Goal: Task Accomplishment & Management: Complete application form

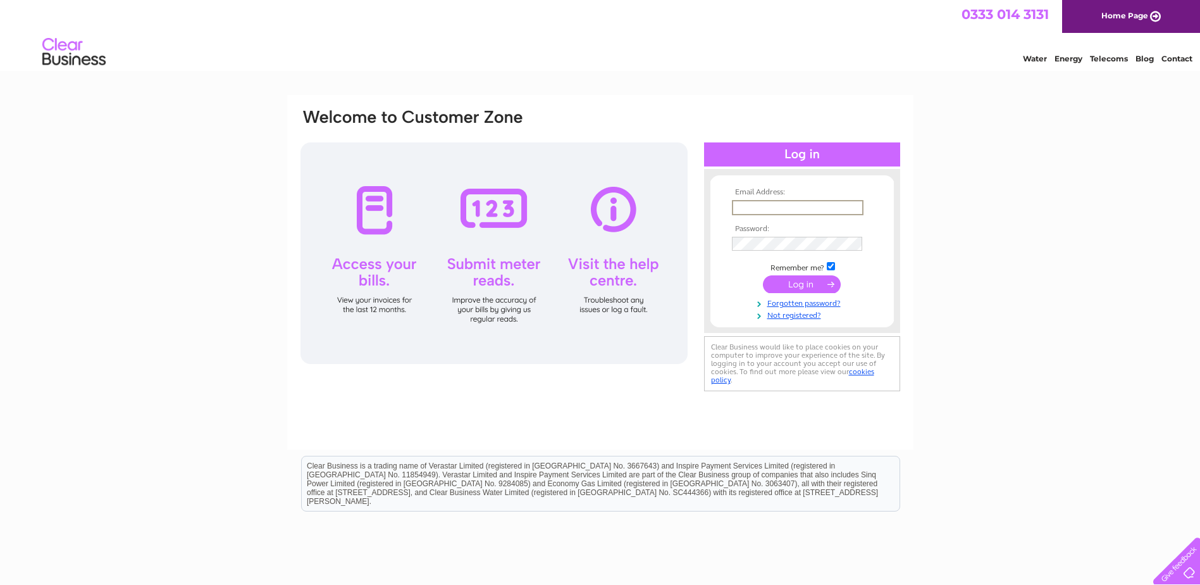
click at [778, 202] on input "text" at bounding box center [798, 207] width 132 height 15
type input "[EMAIL_ADDRESS][DOMAIN_NAME]"
click at [828, 266] on input "checkbox" at bounding box center [831, 266] width 8 height 8
checkbox input "false"
click at [824, 288] on input "submit" at bounding box center [802, 283] width 78 height 18
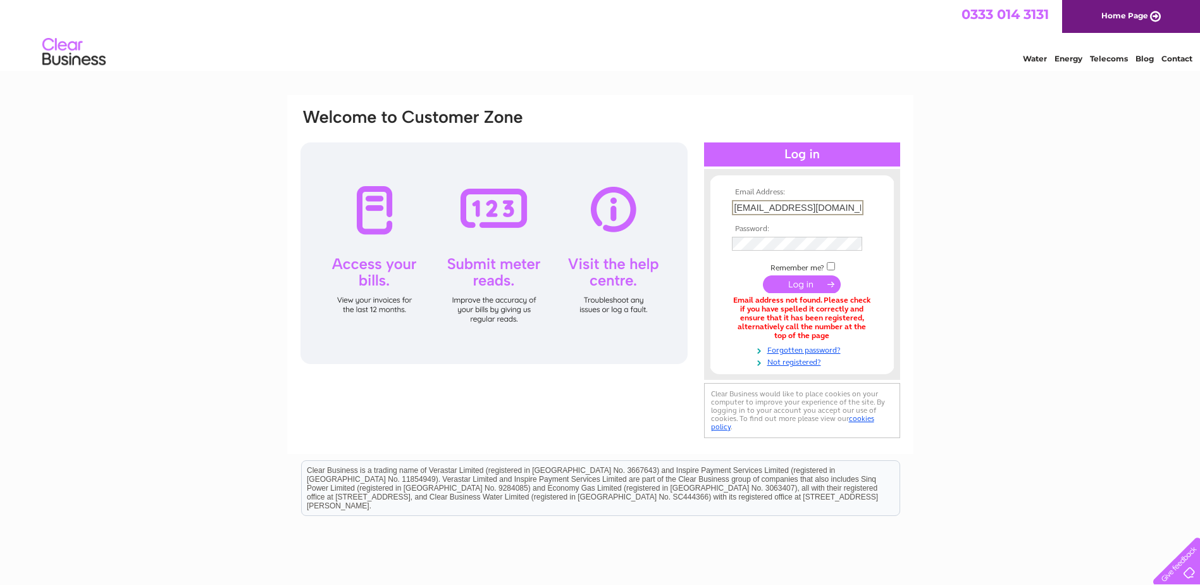
drag, startPoint x: 845, startPoint y: 207, endPoint x: 710, endPoint y: 206, distance: 135.4
click at [710, 206] on form "Email Address: mattymutha@yahoo.co.uk Password:" at bounding box center [801, 277] width 183 height 179
type input "mandy@methcroft.co.uk"
click at [678, 239] on div "Email Address: mandy@methcroft.co.uk Password:" at bounding box center [600, 274] width 602 height 333
click at [798, 282] on input "submit" at bounding box center [802, 284] width 78 height 18
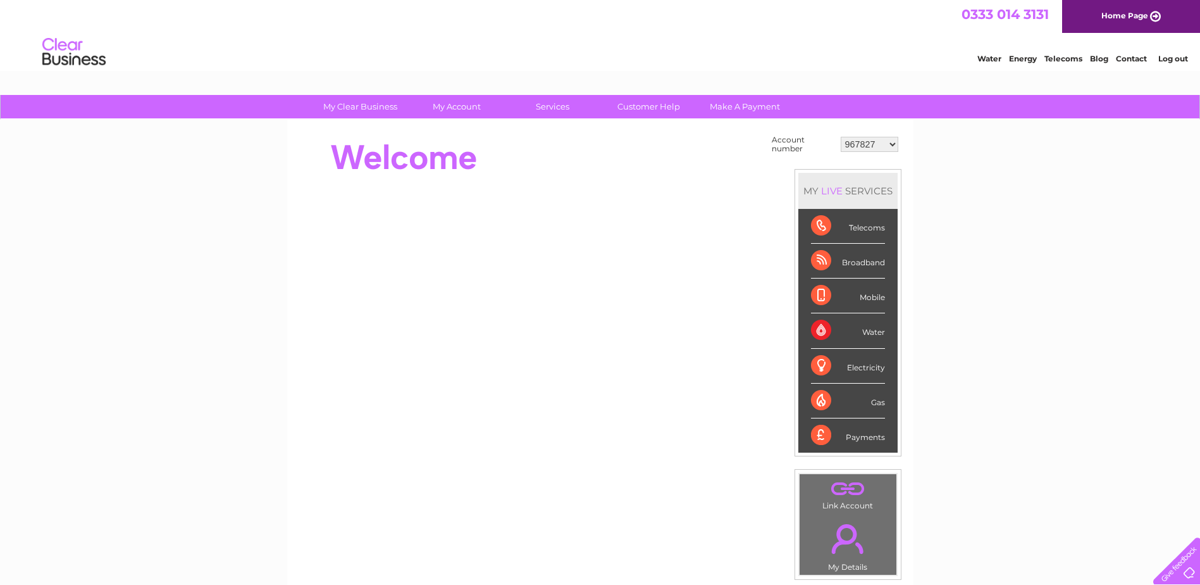
click at [892, 143] on select "967827 970219 1093482 1094668 30264723 30287101 30309218 30309220" at bounding box center [870, 144] width 58 height 15
select select "30309220"
click at [841, 137] on select "967827 970219 1093482 1094668 30264723 30287101 30309218 30309220" at bounding box center [870, 144] width 58 height 15
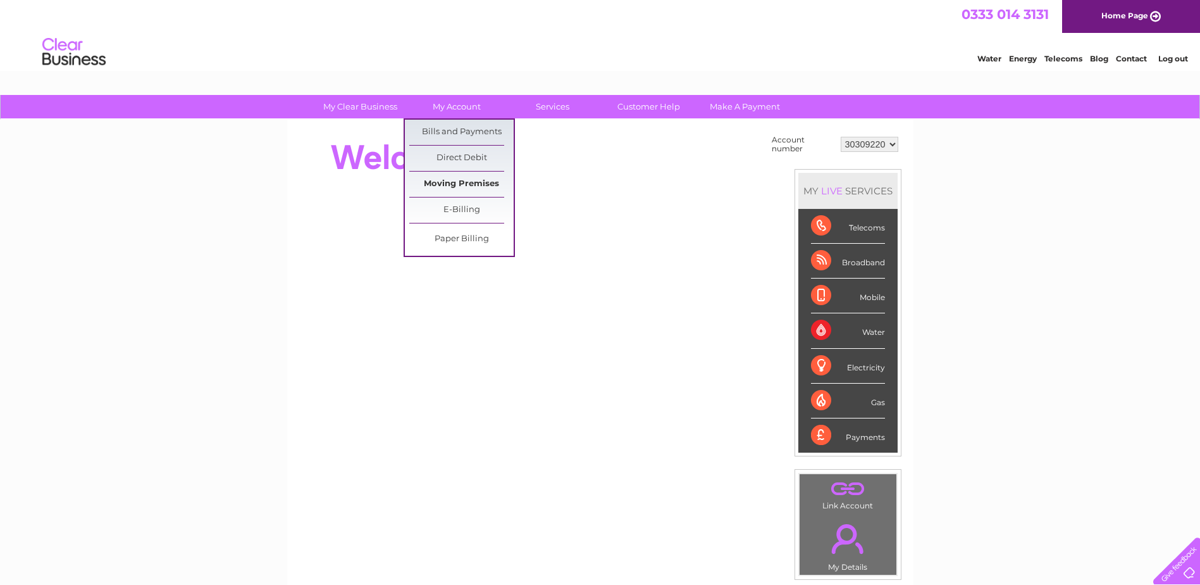
click at [452, 182] on link "Moving Premises" at bounding box center [461, 183] width 104 height 25
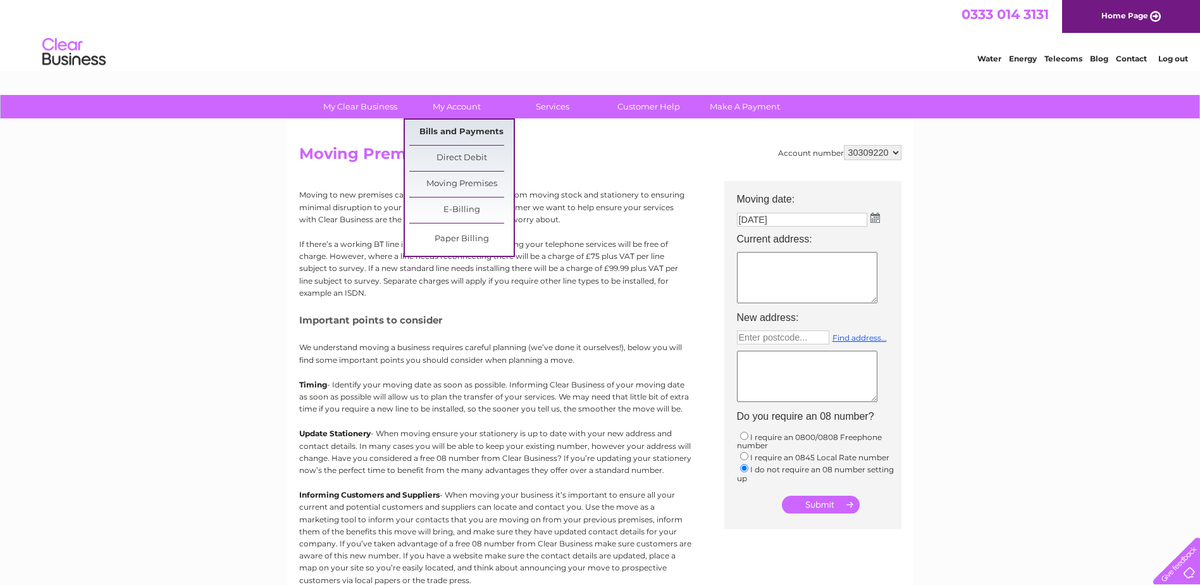
click at [457, 128] on link "Bills and Payments" at bounding box center [461, 132] width 104 height 25
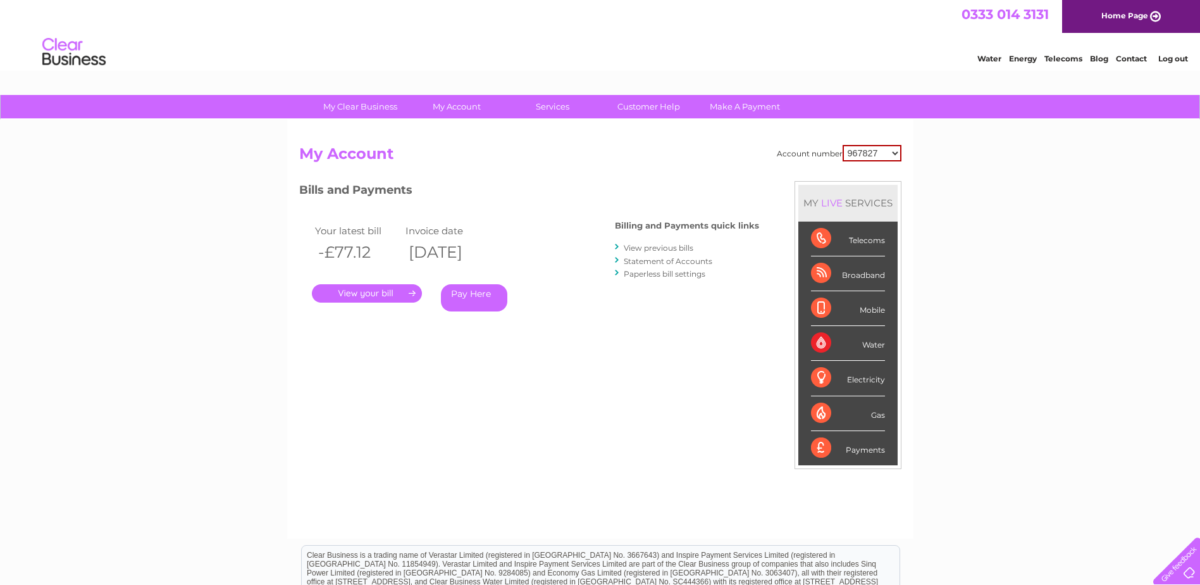
drag, startPoint x: 0, startPoint y: 0, endPoint x: 898, endPoint y: 154, distance: 910.8
click at [898, 154] on select "967827 970219 1093482 1094668 30264723 30287101 30309218 30309220" at bounding box center [872, 153] width 59 height 16
select select "30309220"
click at [843, 145] on select "967827 970219 1093482 1094668 30264723 30287101 30309218 30309220" at bounding box center [872, 153] width 59 height 16
click at [371, 291] on link "." at bounding box center [367, 293] width 110 height 18
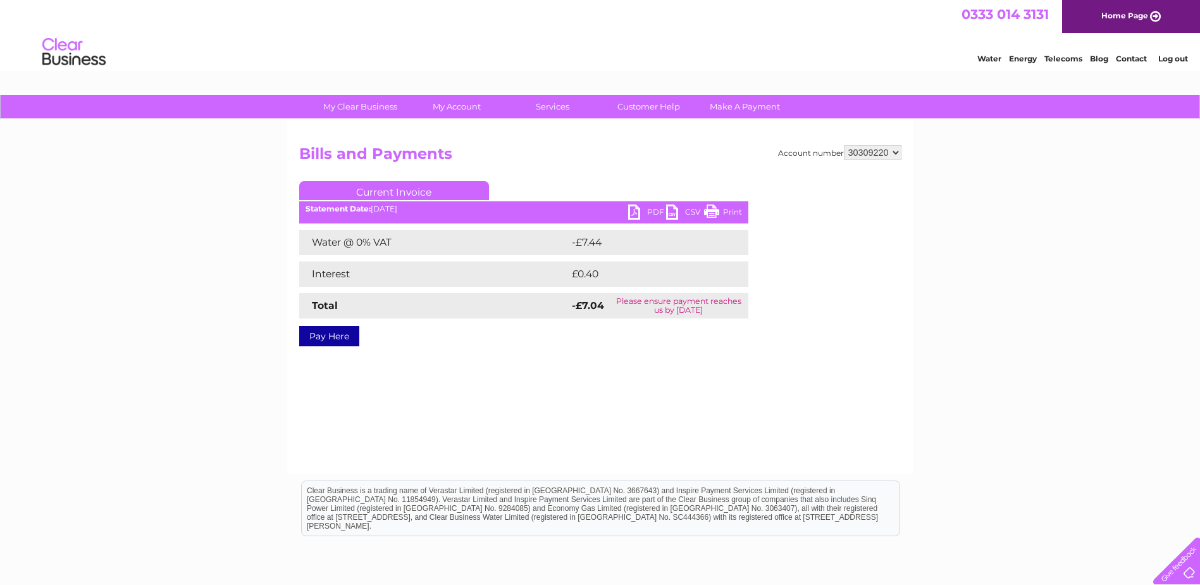
click at [634, 211] on link "PDF" at bounding box center [647, 213] width 38 height 18
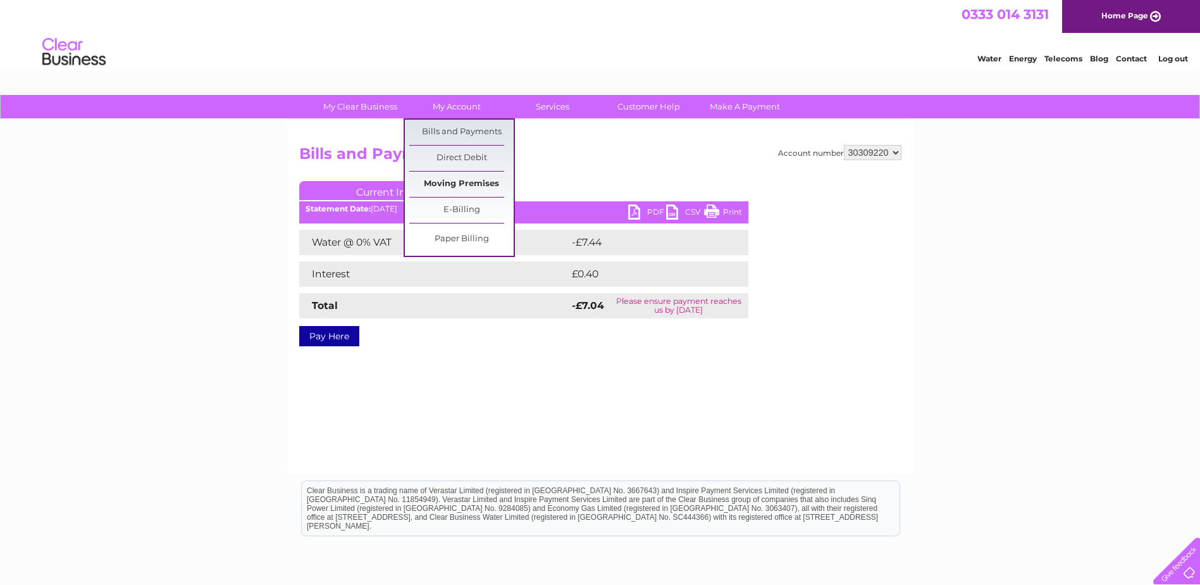
click at [434, 186] on link "Moving Premises" at bounding box center [461, 183] width 104 height 25
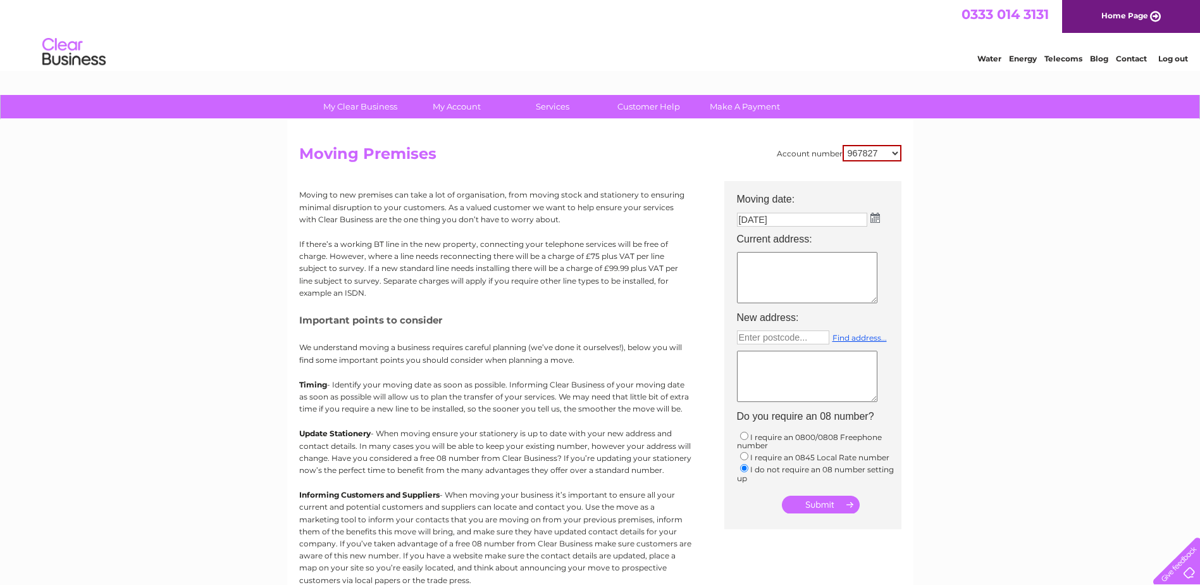
click at [895, 155] on select "967827 970219 1093482 1094668 30264723 30287101 30309218 30309220" at bounding box center [872, 153] width 59 height 16
select select "30309220"
click at [843, 145] on select "967827 970219 1093482 1094668 30264723 30287101 30309218 30309220" at bounding box center [872, 153] width 59 height 16
click at [764, 221] on input "08/10/2025" at bounding box center [803, 220] width 132 height 15
click at [747, 223] on input "08/10/2025" at bounding box center [803, 220] width 132 height 15
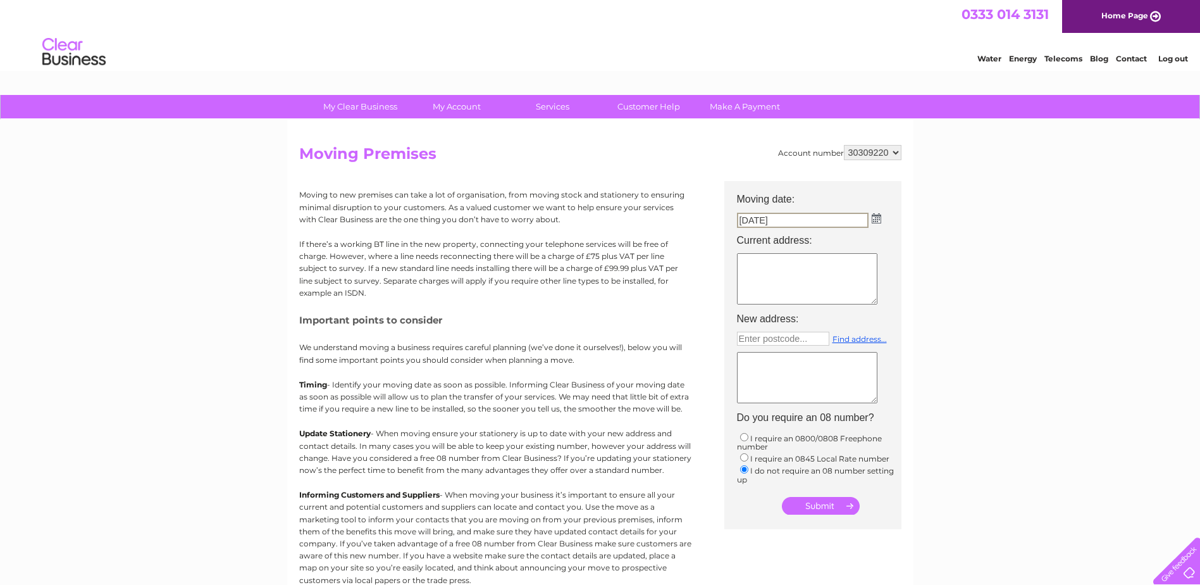
click at [880, 220] on td "08/10/2025" at bounding box center [819, 220] width 177 height 22
click at [876, 220] on img at bounding box center [875, 218] width 9 height 10
click at [816, 271] on table "Su Mo Tu We Th Fr Sa 1 2 3 4 5 6 7 8 9 10 11 12 13 14 15 16 17 18 19 20 21 22 2…" at bounding box center [808, 291] width 138 height 88
click at [866, 237] on span "Next" at bounding box center [867, 238] width 10 height 10
click at [754, 264] on th "Mo" at bounding box center [753, 256] width 29 height 18
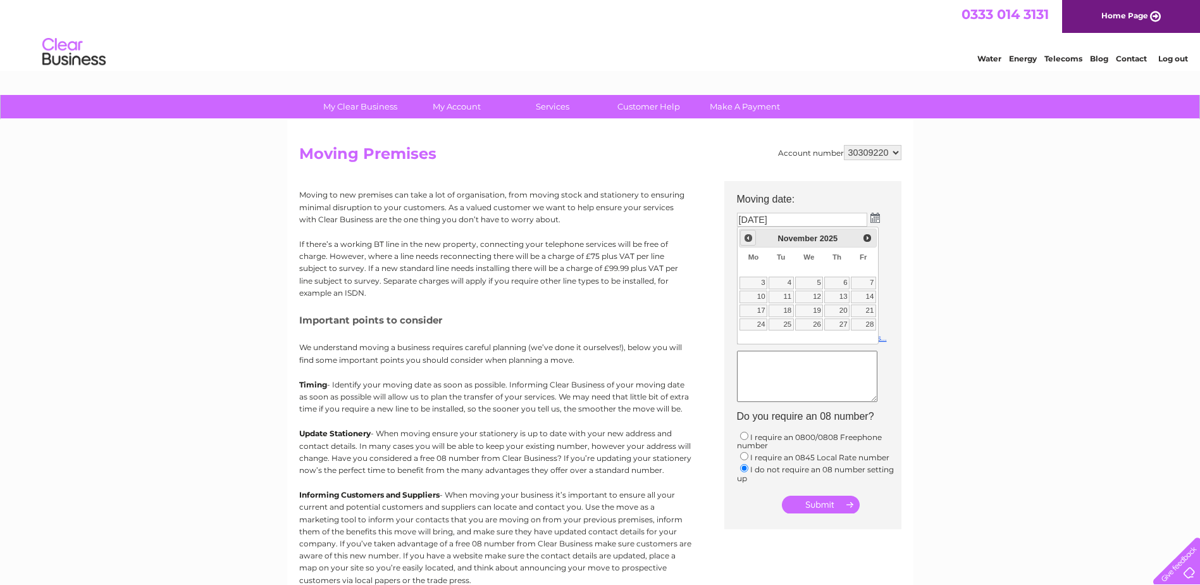
click at [749, 239] on span "Prev" at bounding box center [748, 238] width 10 height 10
click at [869, 328] on link "31" at bounding box center [863, 328] width 25 height 13
type input "31/10/2025"
click at [784, 266] on textarea at bounding box center [807, 277] width 140 height 51
type textarea "No 18 Pitt Terrace Stirling FK8 2EZ"
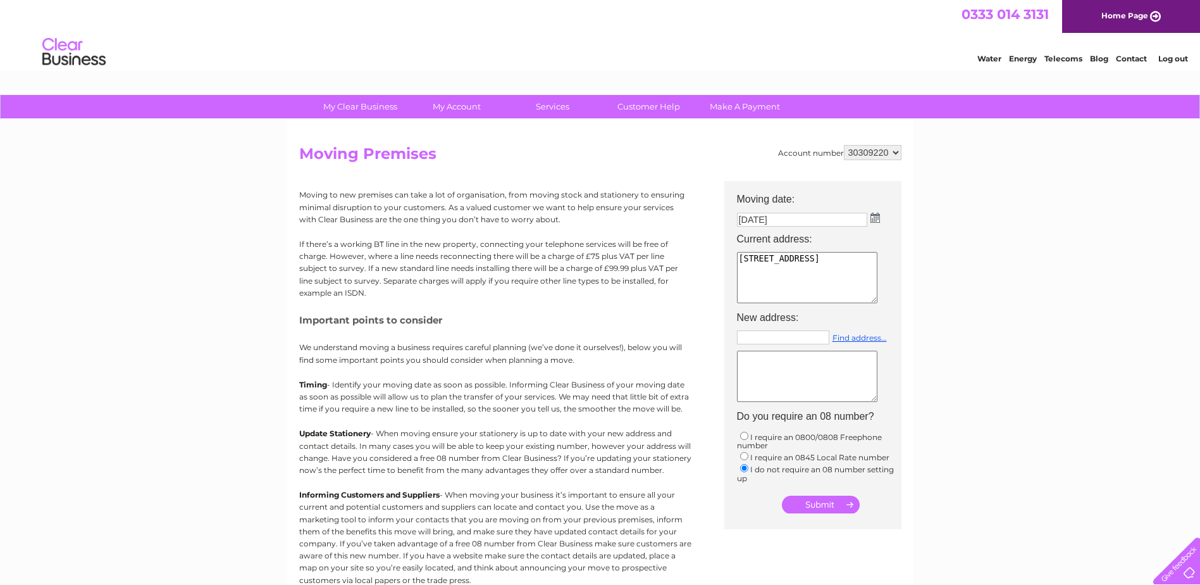
click at [792, 342] on input "text" at bounding box center [783, 337] width 92 height 14
type input "Enter postcode..."
click at [823, 509] on input "submit" at bounding box center [821, 504] width 78 height 18
click at [788, 344] on input "text" at bounding box center [783, 339] width 92 height 14
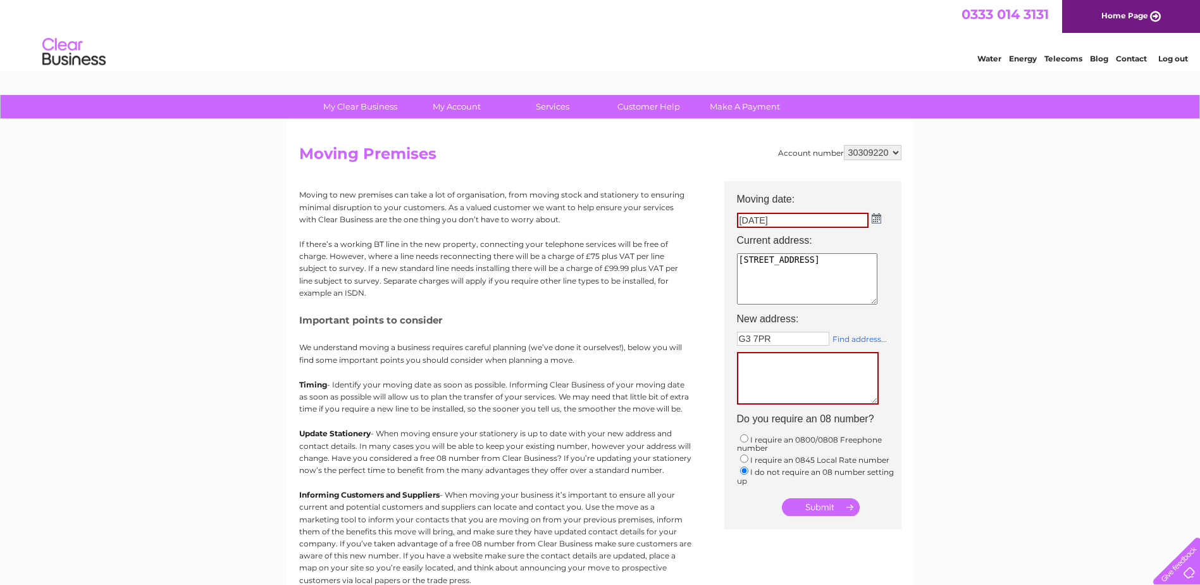
type input "G3 7PR"
click at [858, 338] on link "Find address..." at bounding box center [860, 338] width 54 height 9
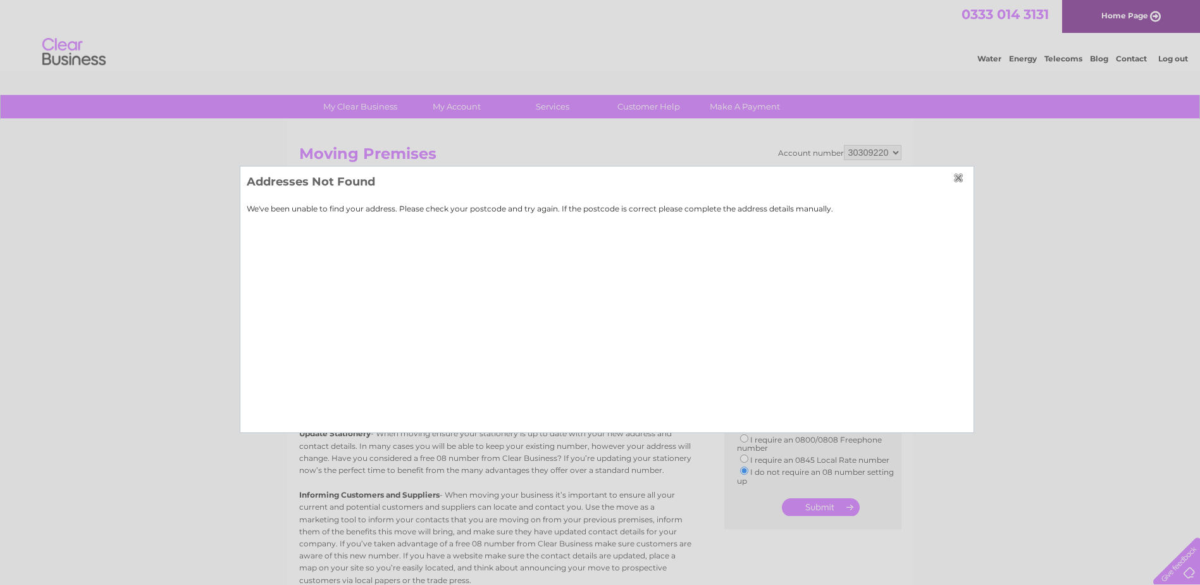
click at [962, 179] on input "button" at bounding box center [960, 178] width 14 height 10
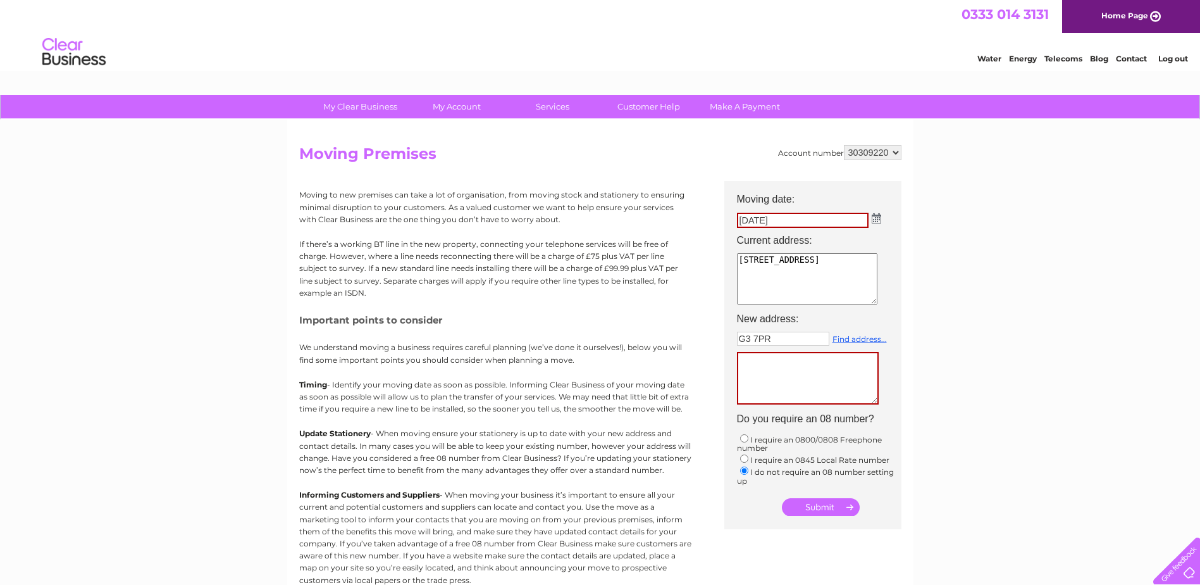
click at [753, 376] on textarea at bounding box center [808, 378] width 142 height 53
drag, startPoint x: 773, startPoint y: 339, endPoint x: 717, endPoint y: 338, distance: 56.3
click at [717, 338] on div "Account number 967827 970219 1093482 1094668 30264723 30287101 30309218 3030922…" at bounding box center [600, 376] width 602 height 462
type input "Enter postcode..."
click at [763, 377] on textarea at bounding box center [808, 378] width 142 height 53
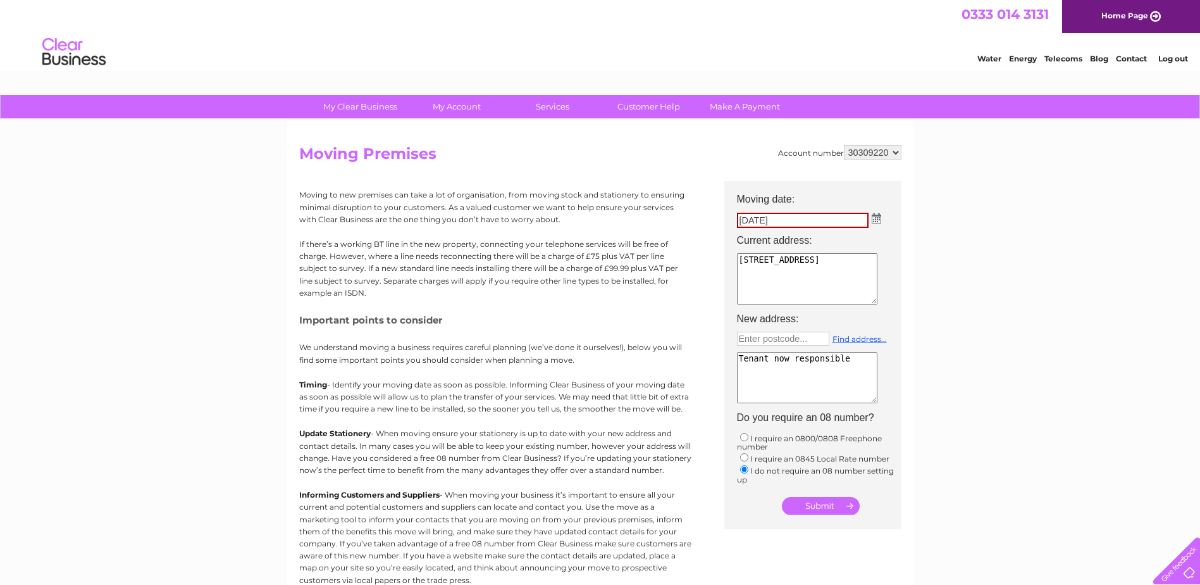
type textarea "Tenant now responsible"
click at [808, 512] on input "submit" at bounding box center [821, 506] width 78 height 18
click at [808, 507] on input "submit" at bounding box center [821, 506] width 78 height 18
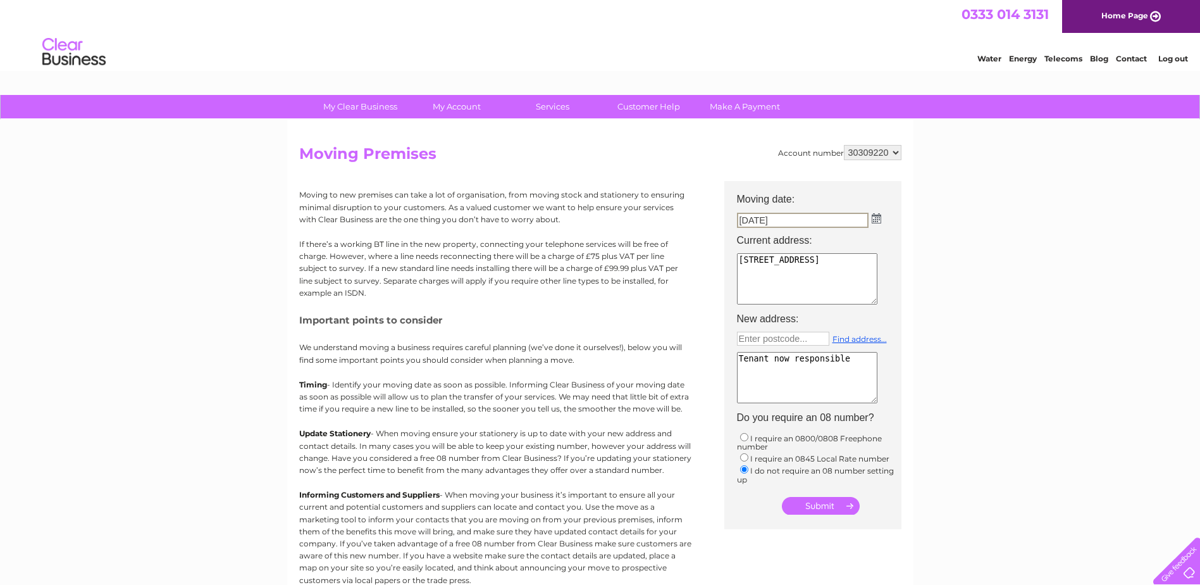
click at [808, 507] on input "submit" at bounding box center [821, 506] width 78 height 18
click at [803, 499] on input "submit" at bounding box center [821, 506] width 78 height 18
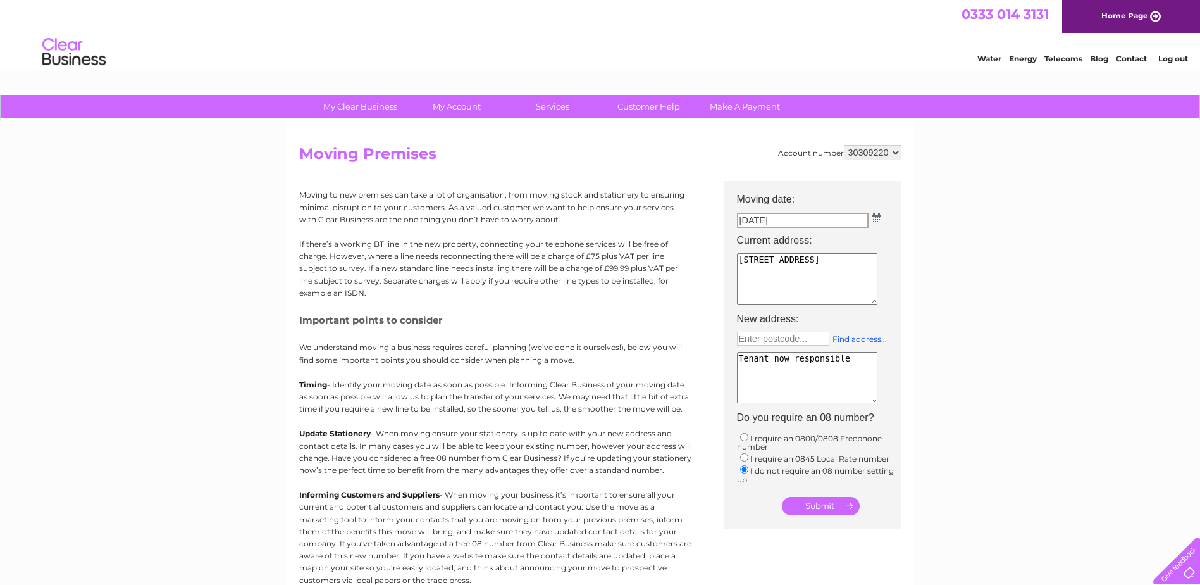
click at [1138, 57] on link "Contact" at bounding box center [1131, 58] width 31 height 9
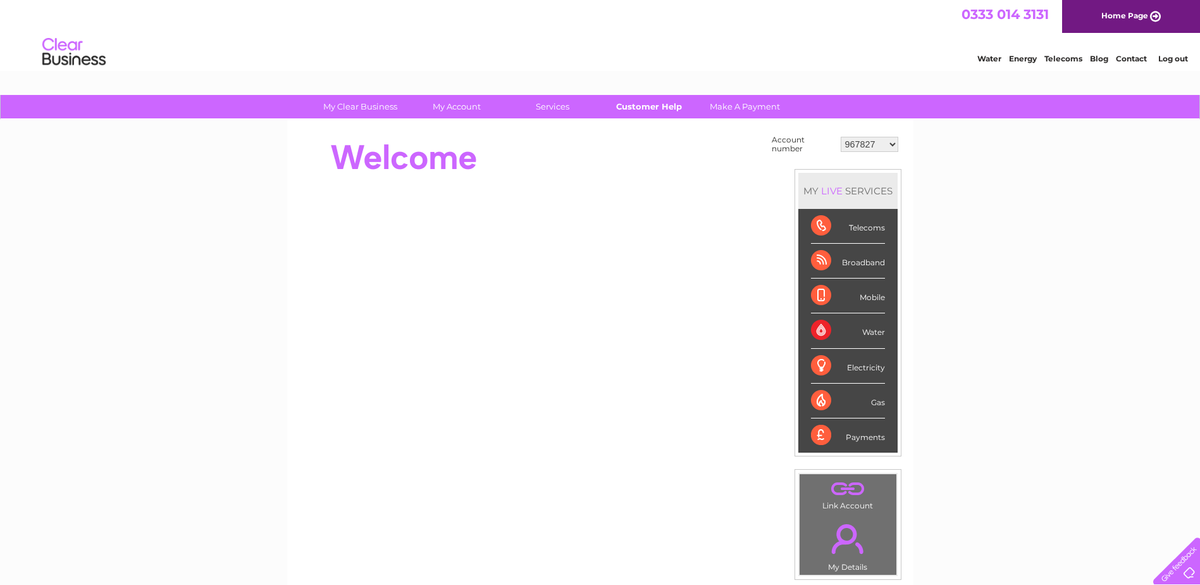
click at [650, 106] on link "Customer Help" at bounding box center [649, 106] width 104 height 23
click at [1177, 61] on link "Log out" at bounding box center [1173, 58] width 30 height 9
